Goal: Task Accomplishment & Management: Use online tool/utility

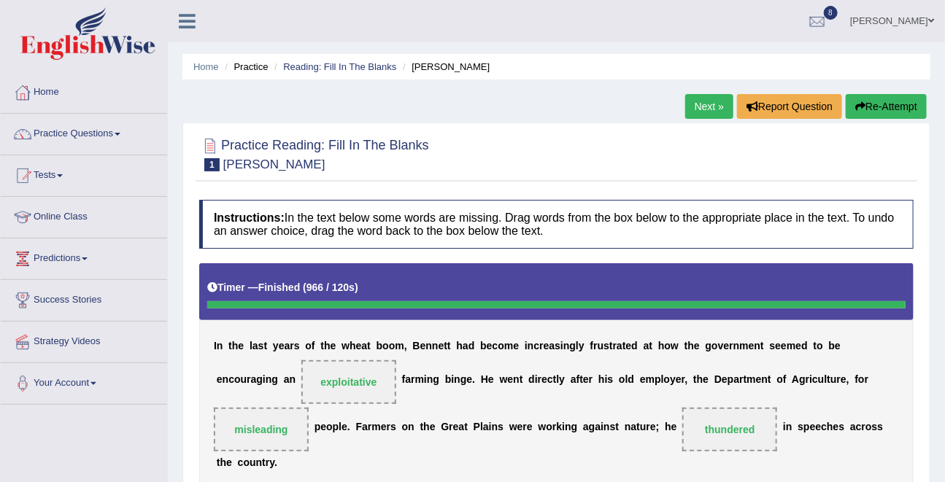
click at [696, 103] on link "Next »" at bounding box center [709, 106] width 48 height 25
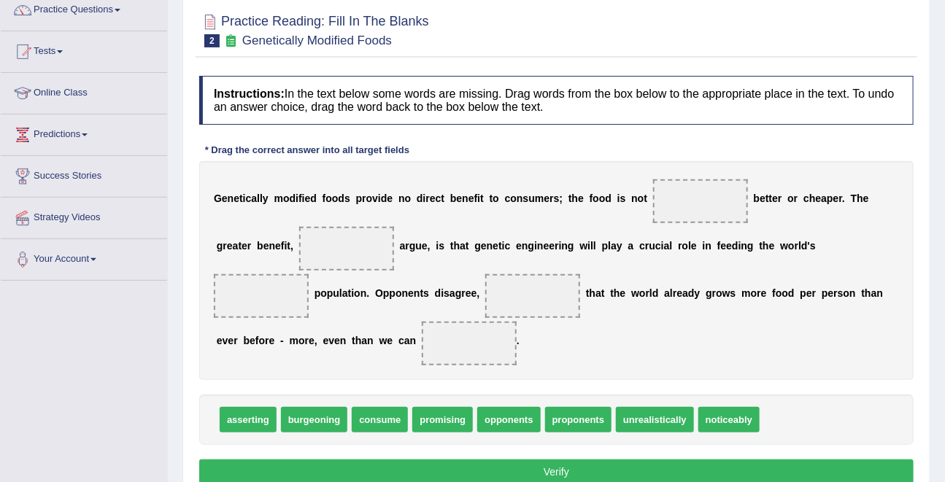
scroll to position [125, 0]
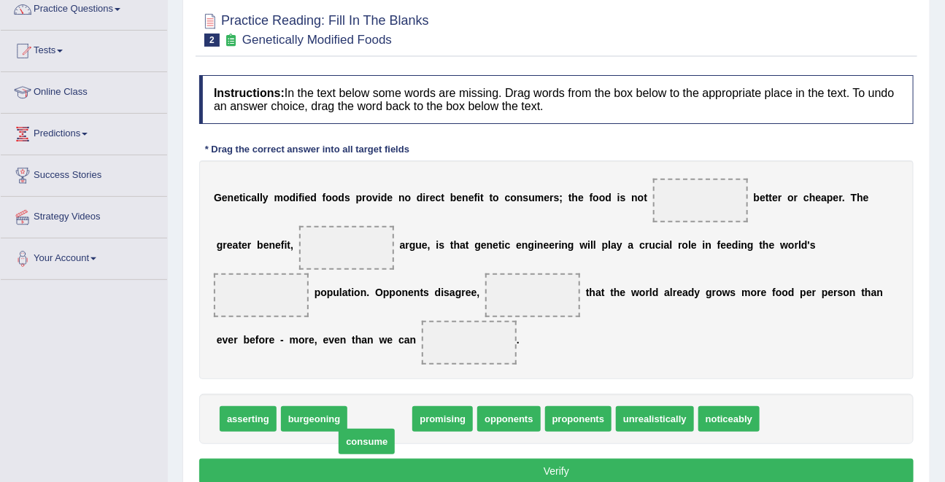
drag, startPoint x: 369, startPoint y: 421, endPoint x: 358, endPoint y: 439, distance: 21.3
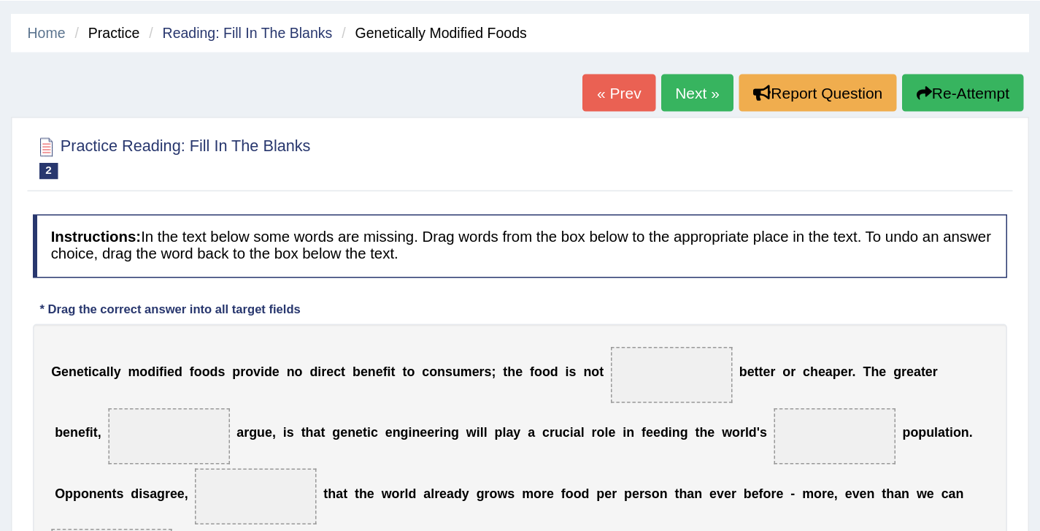
scroll to position [0, 0]
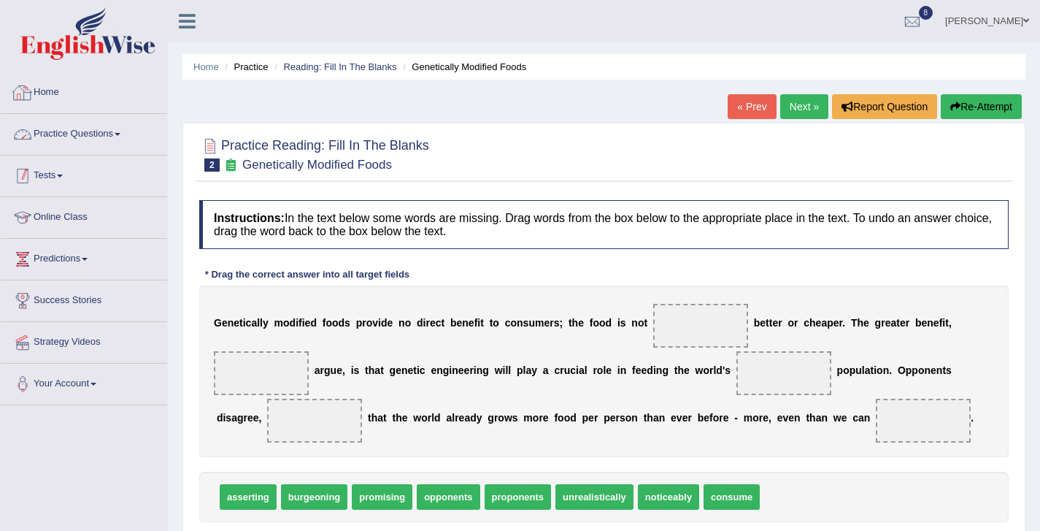
click at [86, 170] on link "Tests" at bounding box center [84, 173] width 166 height 36
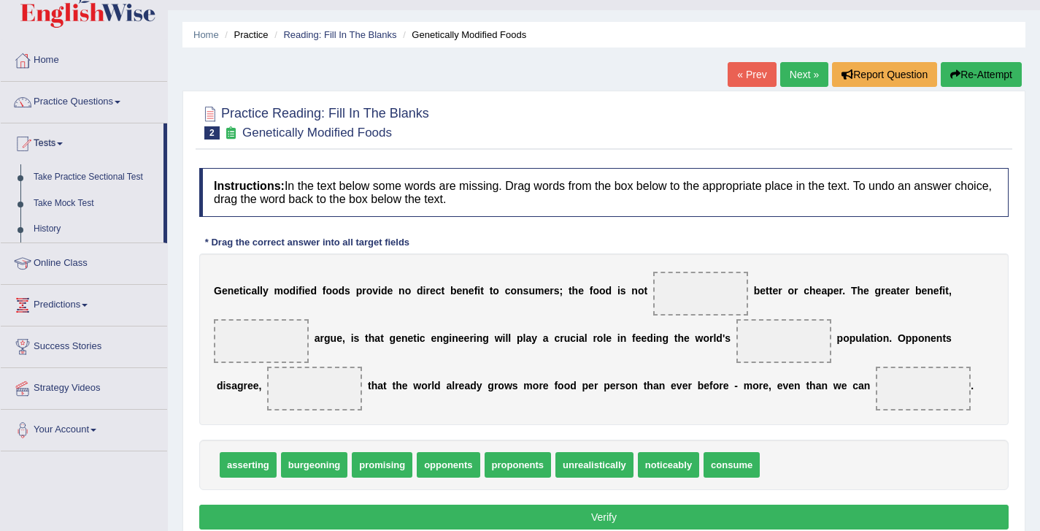
scroll to position [36, 0]
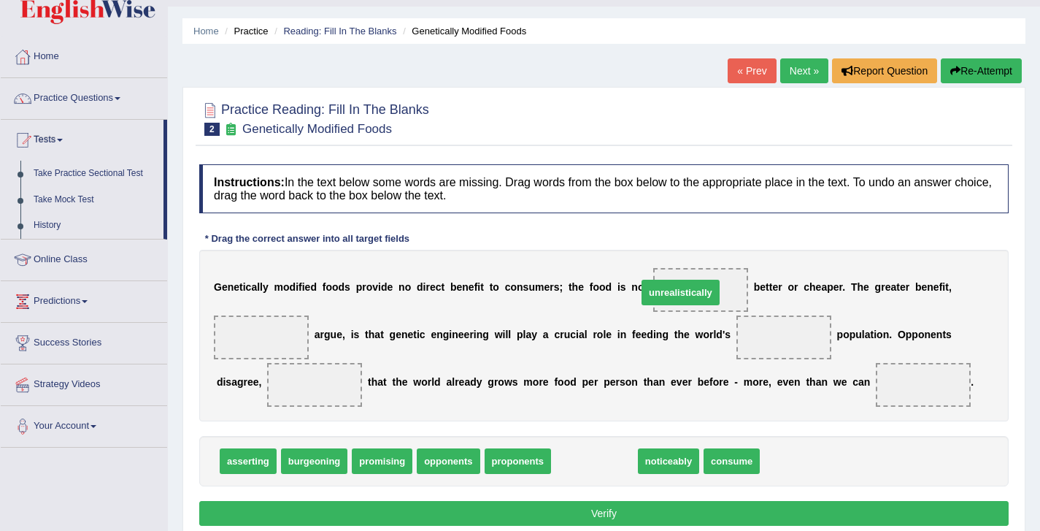
drag, startPoint x: 584, startPoint y: 461, endPoint x: 670, endPoint y: 293, distance: 189.3
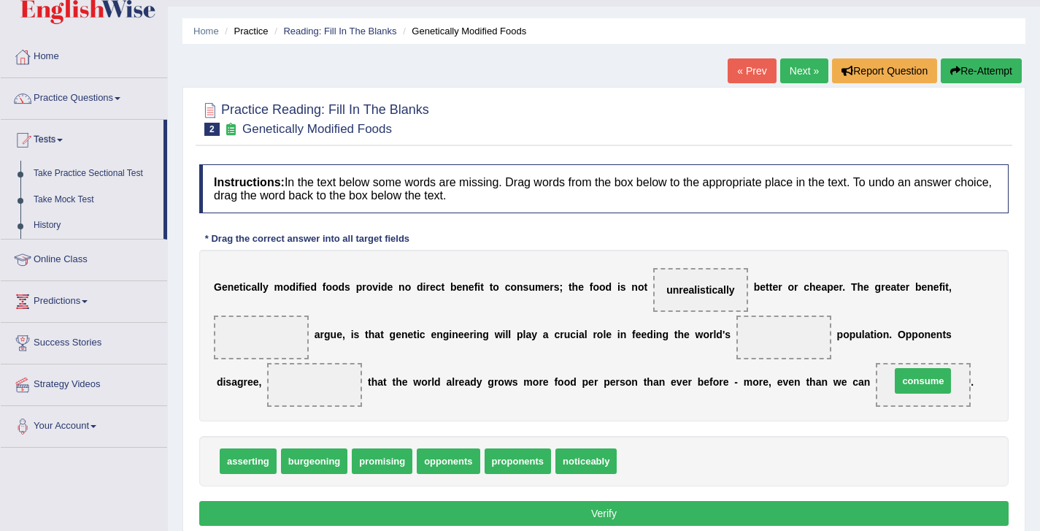
drag, startPoint x: 643, startPoint y: 464, endPoint x: 918, endPoint y: 383, distance: 286.2
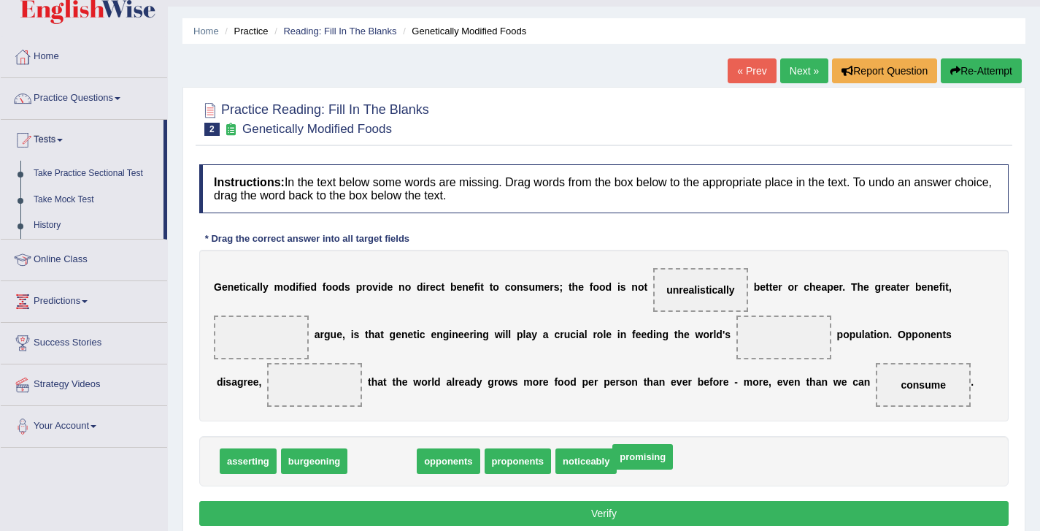
drag, startPoint x: 377, startPoint y: 468, endPoint x: 637, endPoint y: 463, distance: 259.9
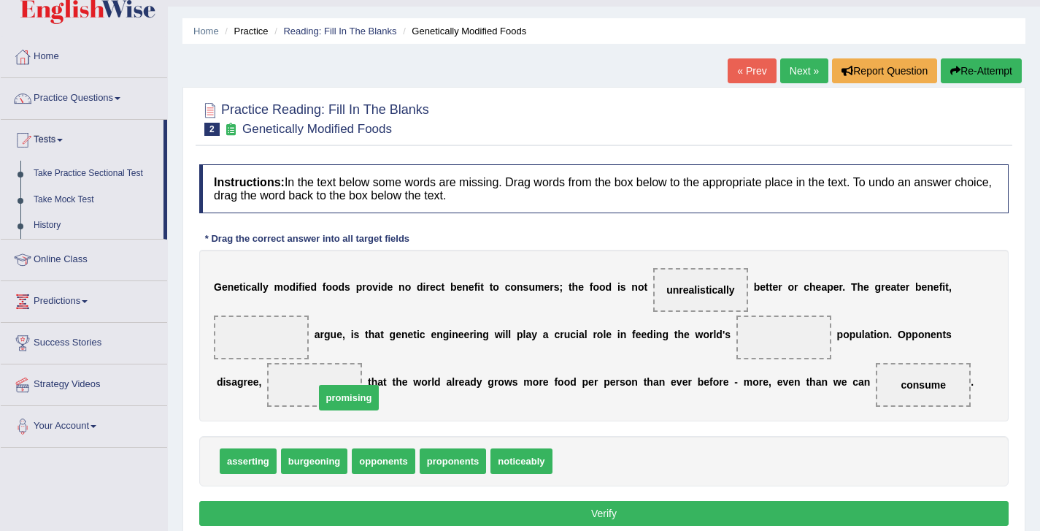
drag, startPoint x: 580, startPoint y: 459, endPoint x: 346, endPoint y: 389, distance: 244.6
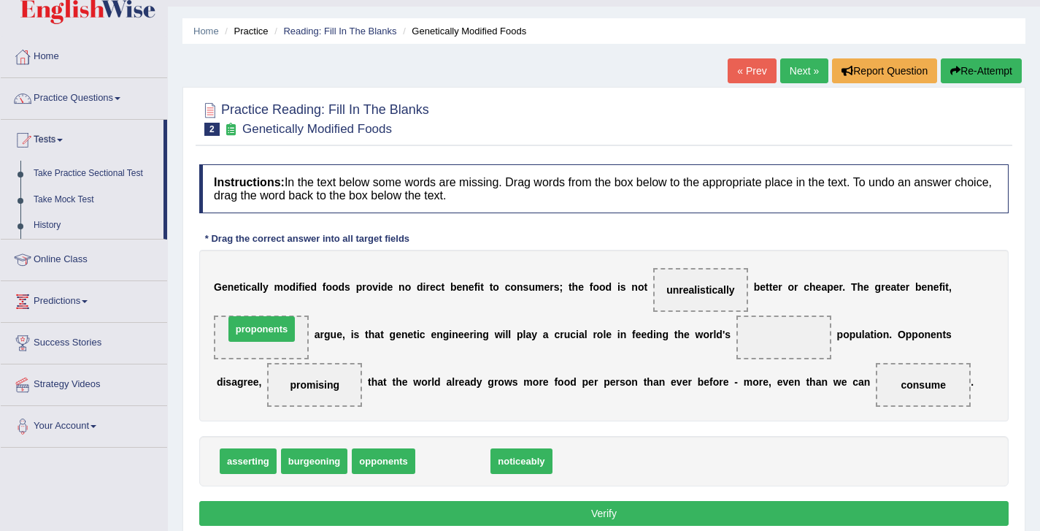
drag, startPoint x: 452, startPoint y: 464, endPoint x: 261, endPoint y: 333, distance: 232.0
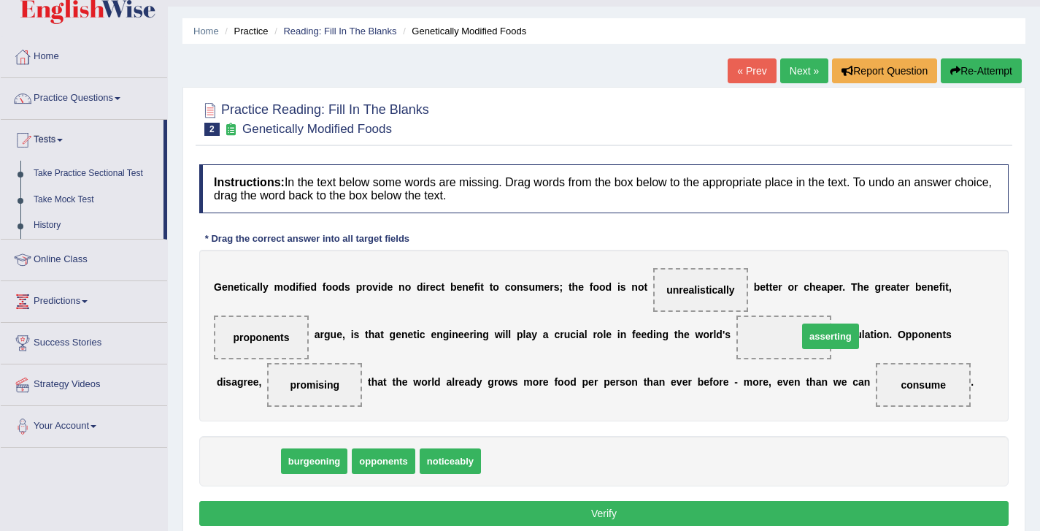
drag, startPoint x: 255, startPoint y: 465, endPoint x: 827, endPoint y: 342, distance: 584.6
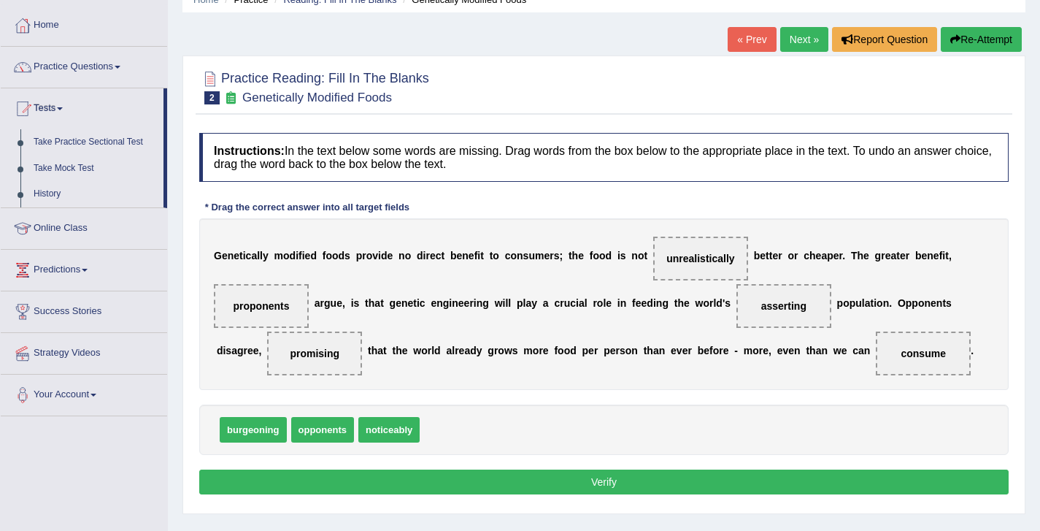
scroll to position [74, 0]
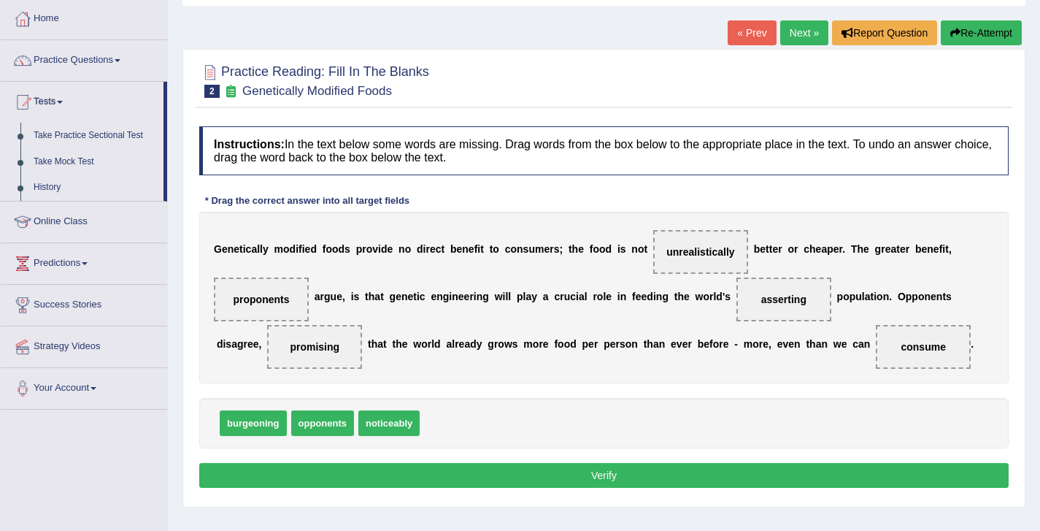
click at [602, 477] on button "Verify" at bounding box center [604, 475] width 810 height 25
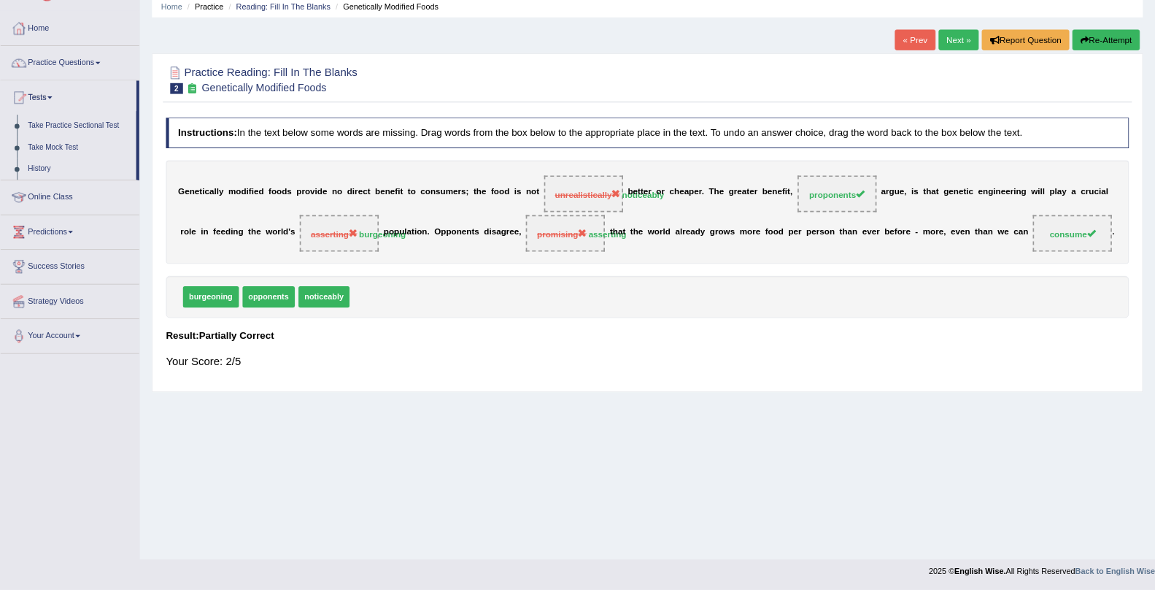
scroll to position [0, 0]
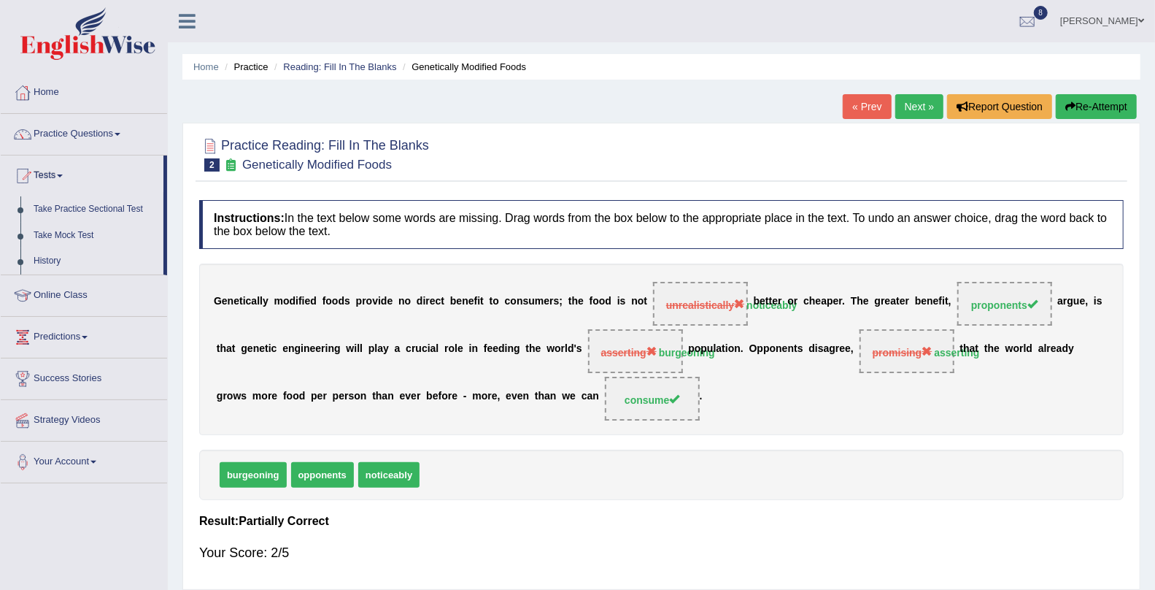
click at [47, 176] on link "Tests" at bounding box center [82, 173] width 163 height 36
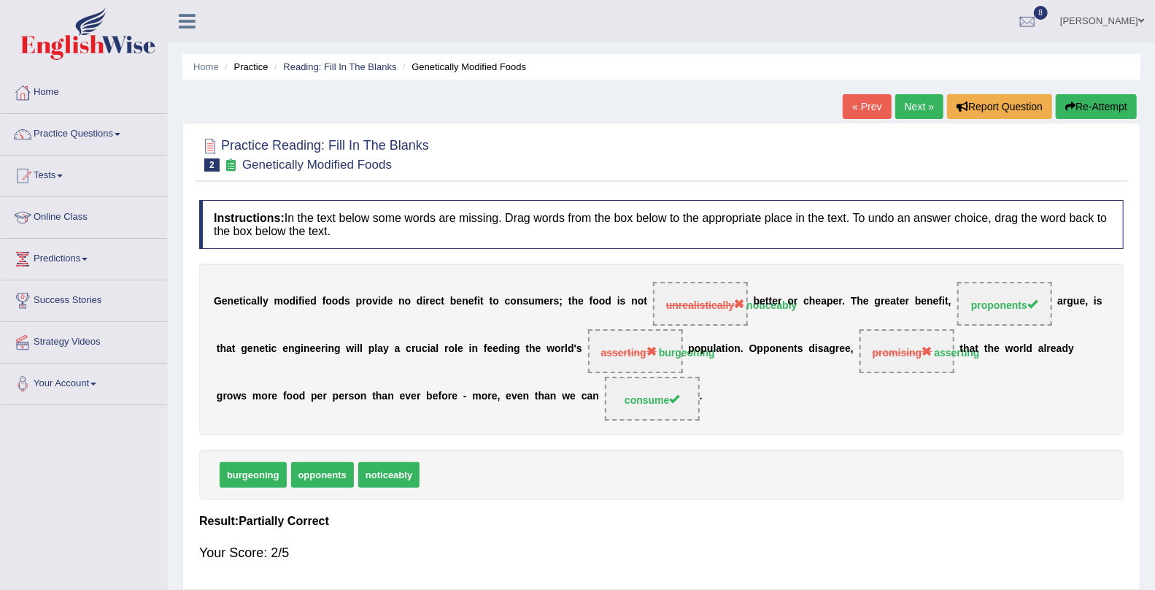
click at [47, 176] on link "Tests" at bounding box center [84, 173] width 166 height 36
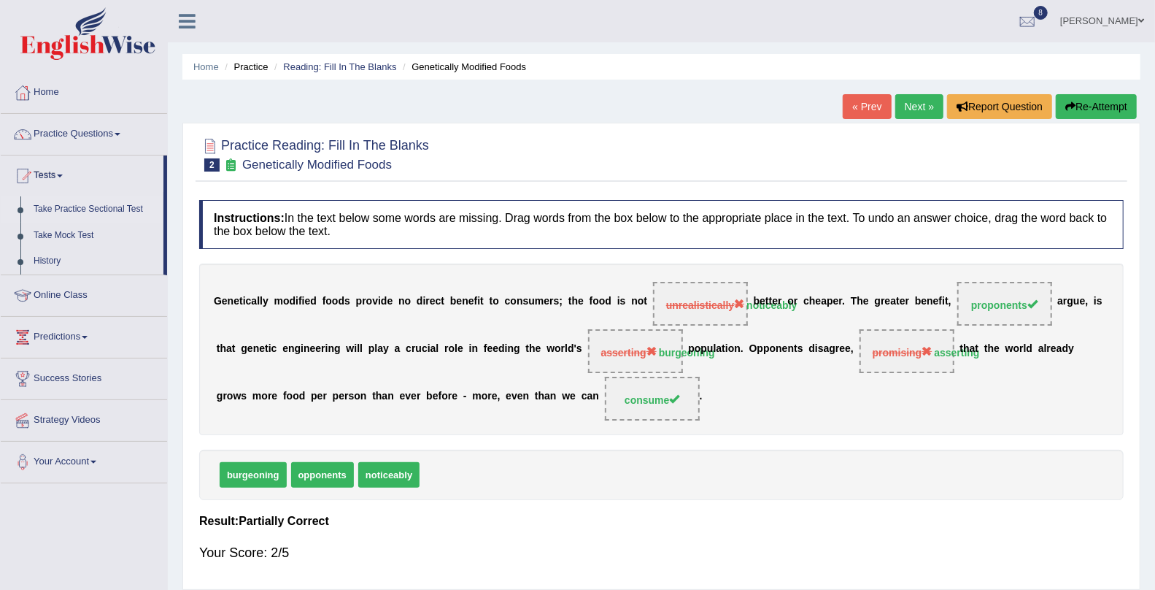
click at [54, 207] on link "Take Practice Sectional Test" at bounding box center [95, 209] width 136 height 26
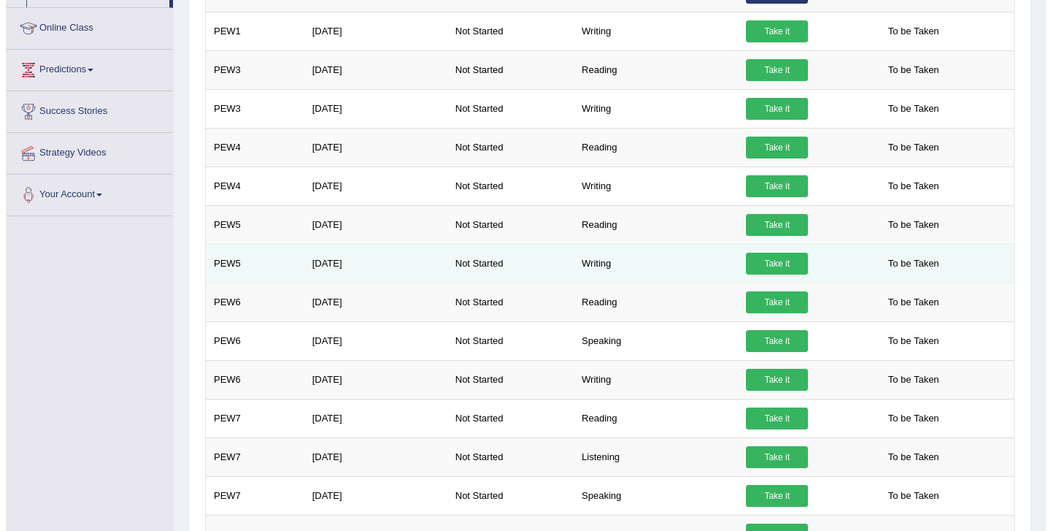
scroll to position [292, 0]
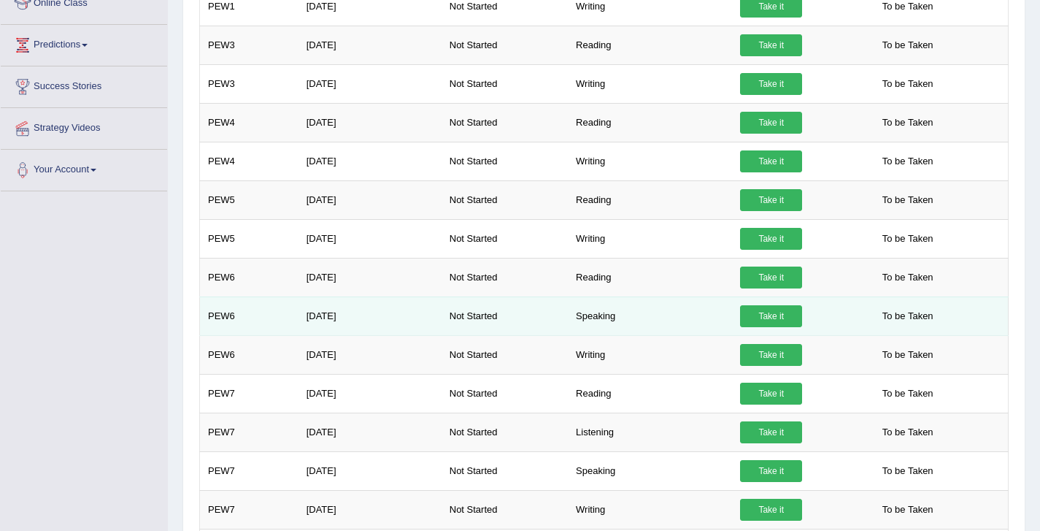
click at [764, 314] on link "Take it" at bounding box center [771, 316] width 62 height 22
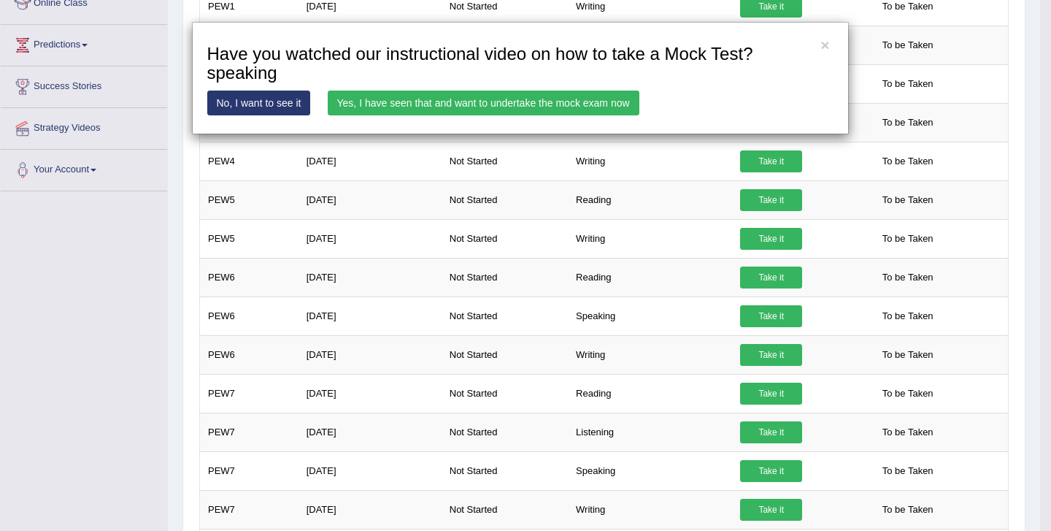
click at [523, 102] on link "Yes, I have seen that and want to undertake the mock exam now" at bounding box center [484, 103] width 312 height 25
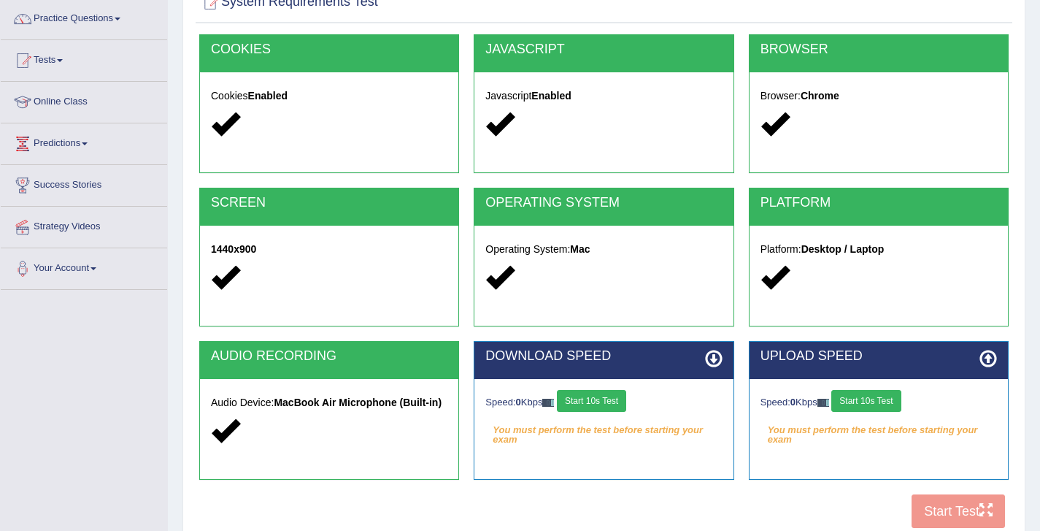
scroll to position [126, 0]
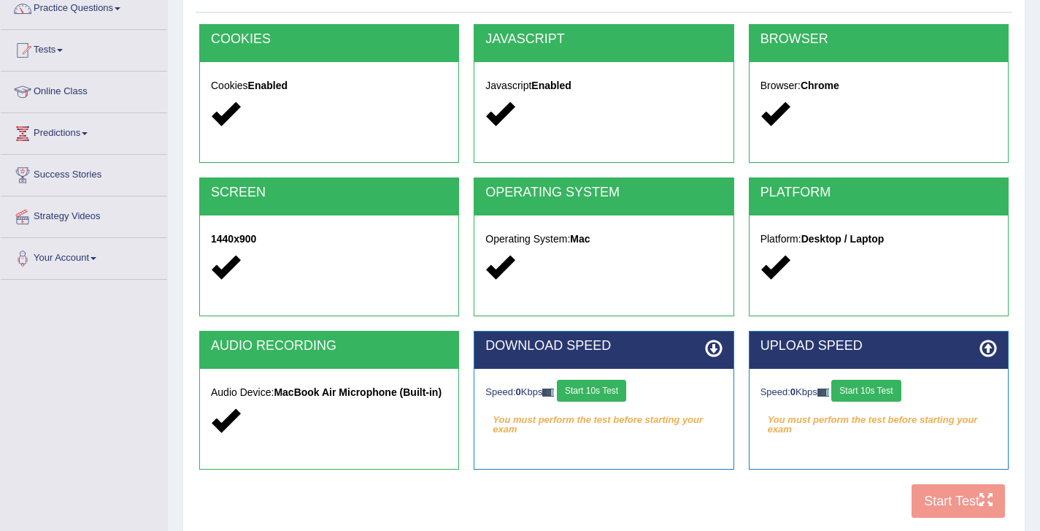
click at [886, 391] on button "Start 10s Test" at bounding box center [865, 391] width 69 height 22
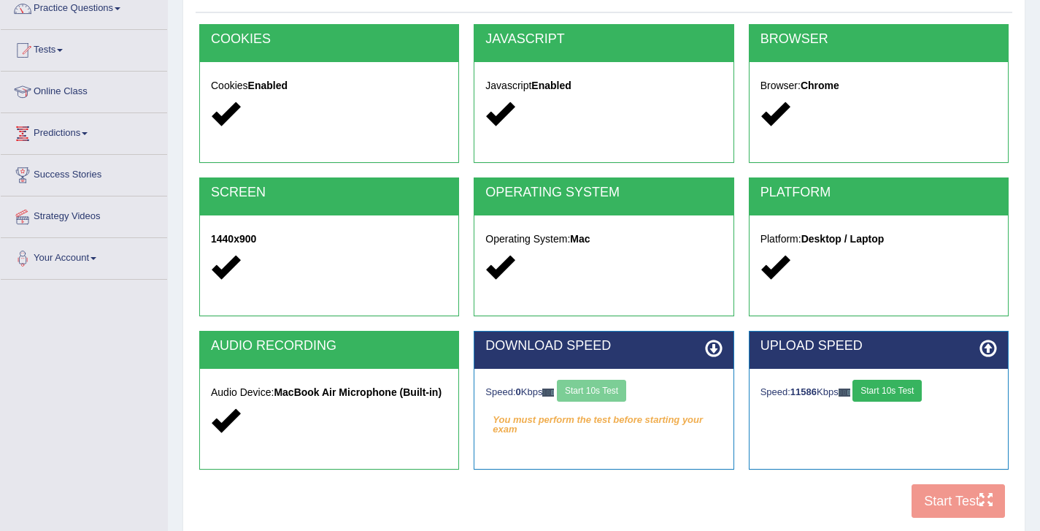
click at [603, 390] on div "Speed: 0 Kbps Start 10s Test" at bounding box center [603, 393] width 237 height 26
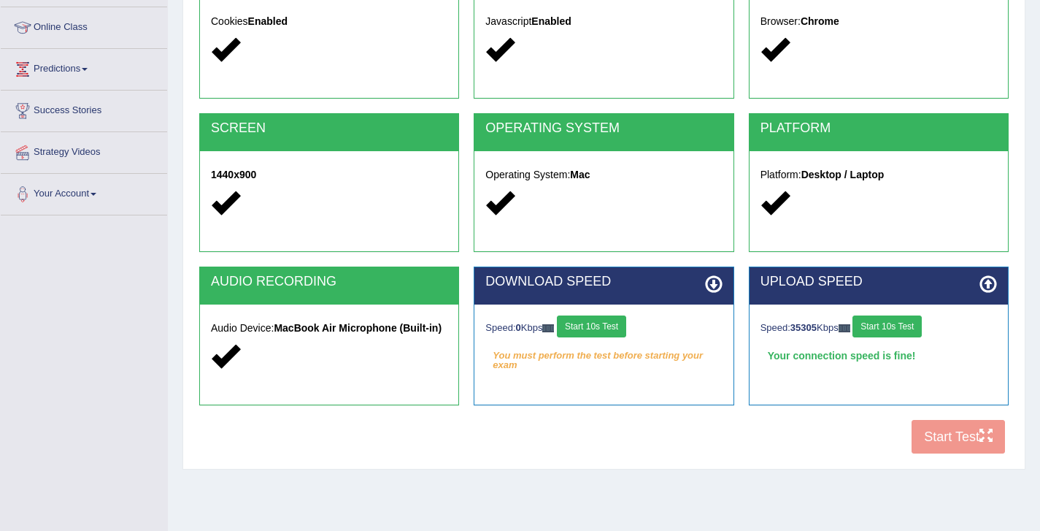
scroll to position [191, 0]
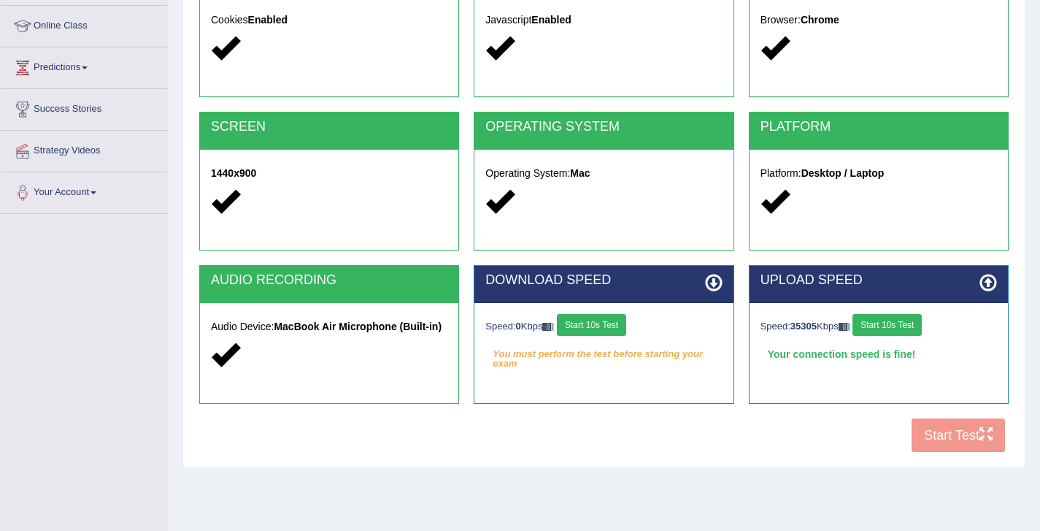
click at [894, 328] on button "Start 10s Test" at bounding box center [887, 325] width 69 height 22
click at [597, 322] on button "Start 10s Test" at bounding box center [591, 325] width 69 height 22
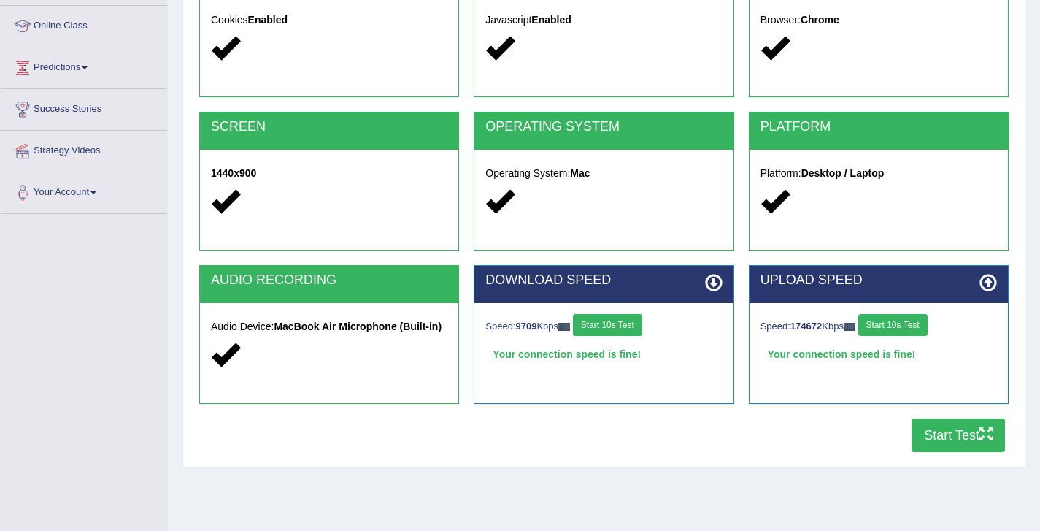
click at [958, 428] on button "Start Test" at bounding box center [958, 435] width 93 height 34
